Goal: Task Accomplishment & Management: Use online tool/utility

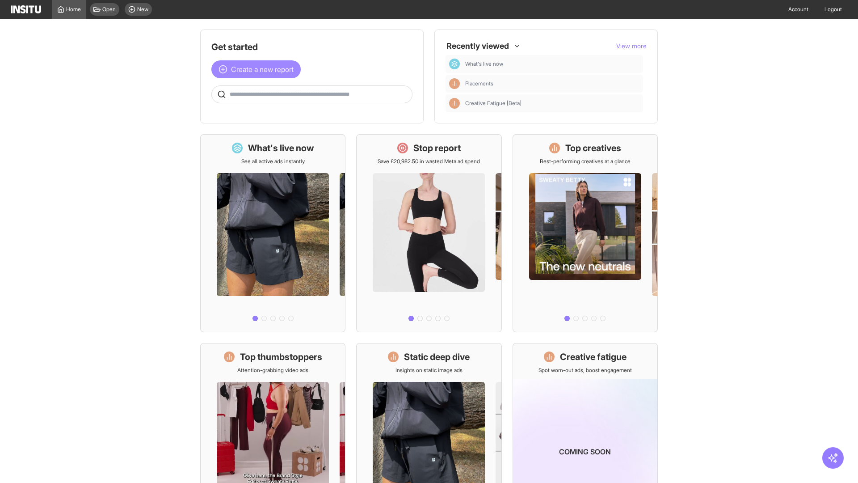
click at [258, 69] on span "Create a new report" at bounding box center [262, 69] width 63 height 11
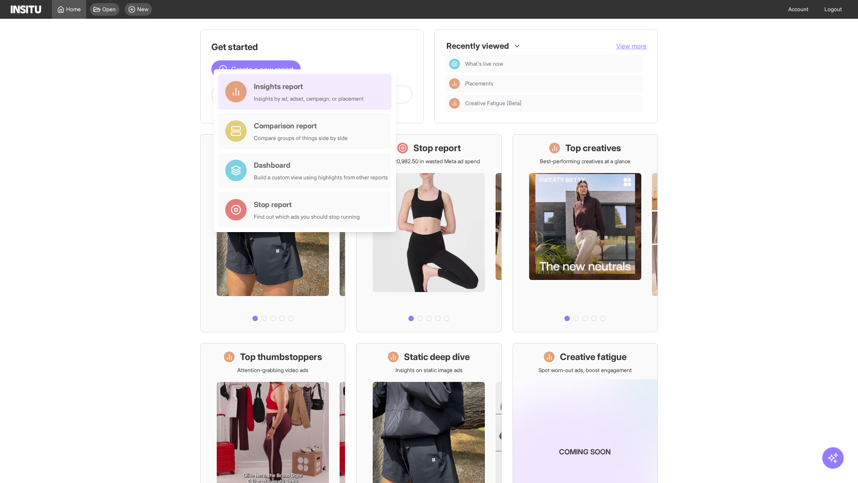
click at [307, 92] on div "Insights report Insights by ad, adset, campaign, or placement" at bounding box center [309, 91] width 110 height 21
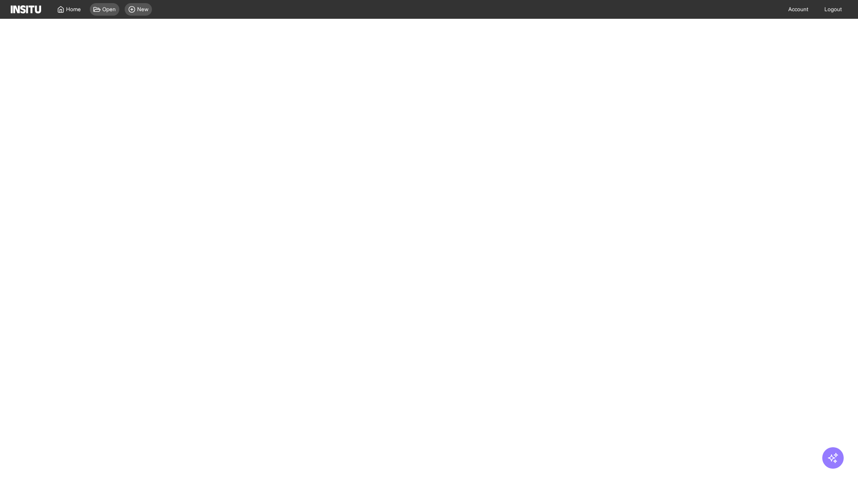
select select "**"
